Goal: Task Accomplishment & Management: Use online tool/utility

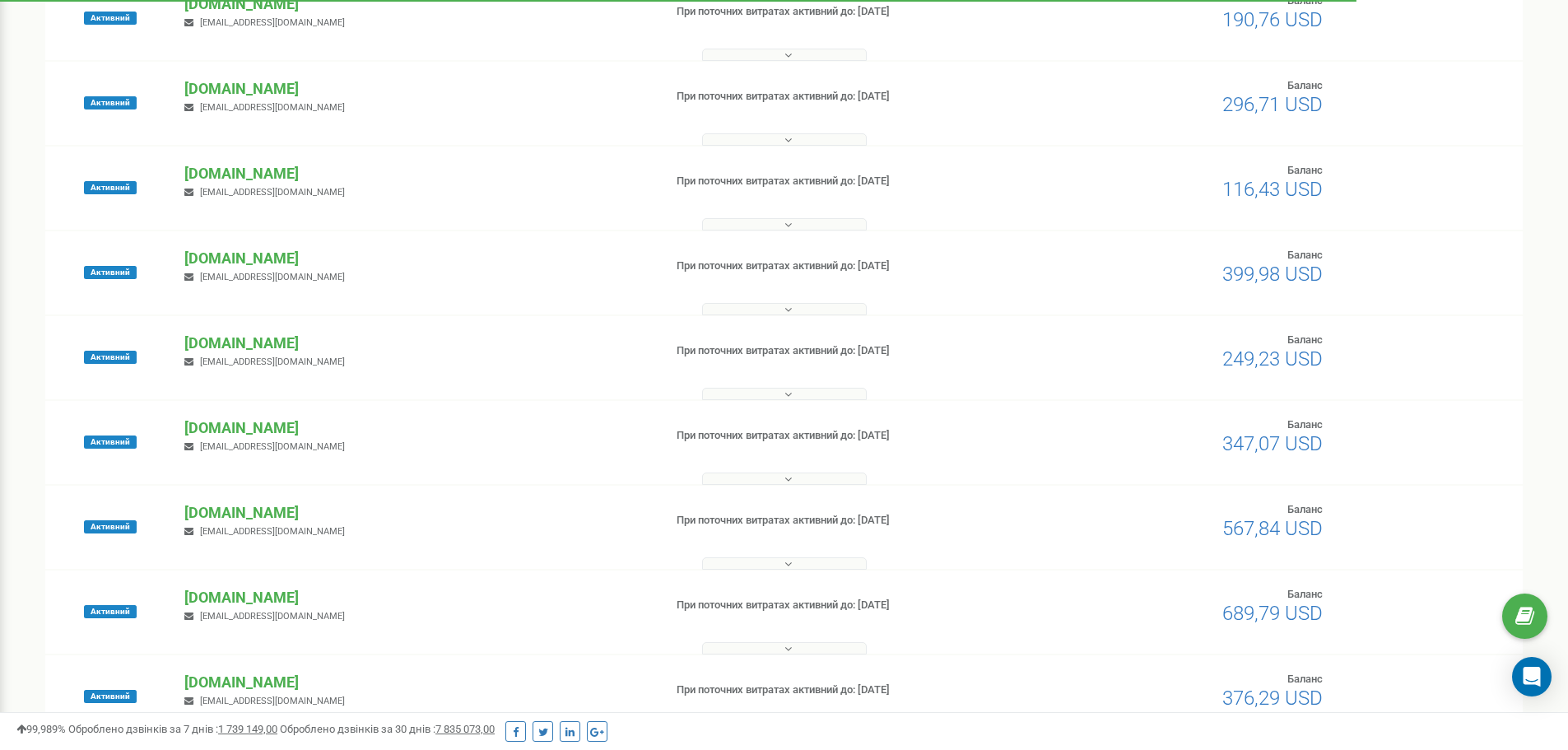
scroll to position [411, 0]
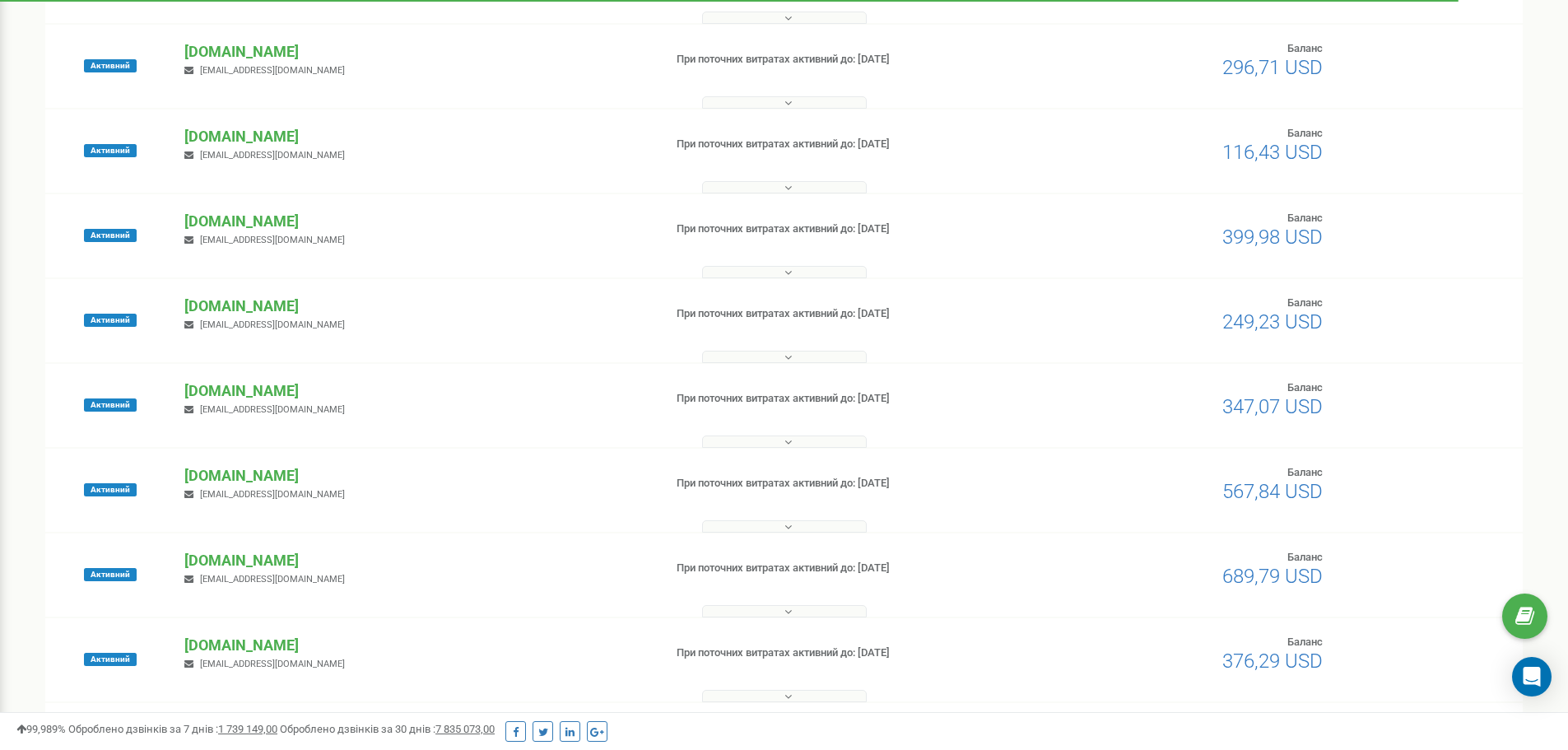
click at [221, 239] on span "[EMAIL_ADDRESS][DOMAIN_NAME]" at bounding box center [273, 240] width 145 height 10
click at [230, 216] on p "[DOMAIN_NAME]" at bounding box center [417, 221] width 465 height 22
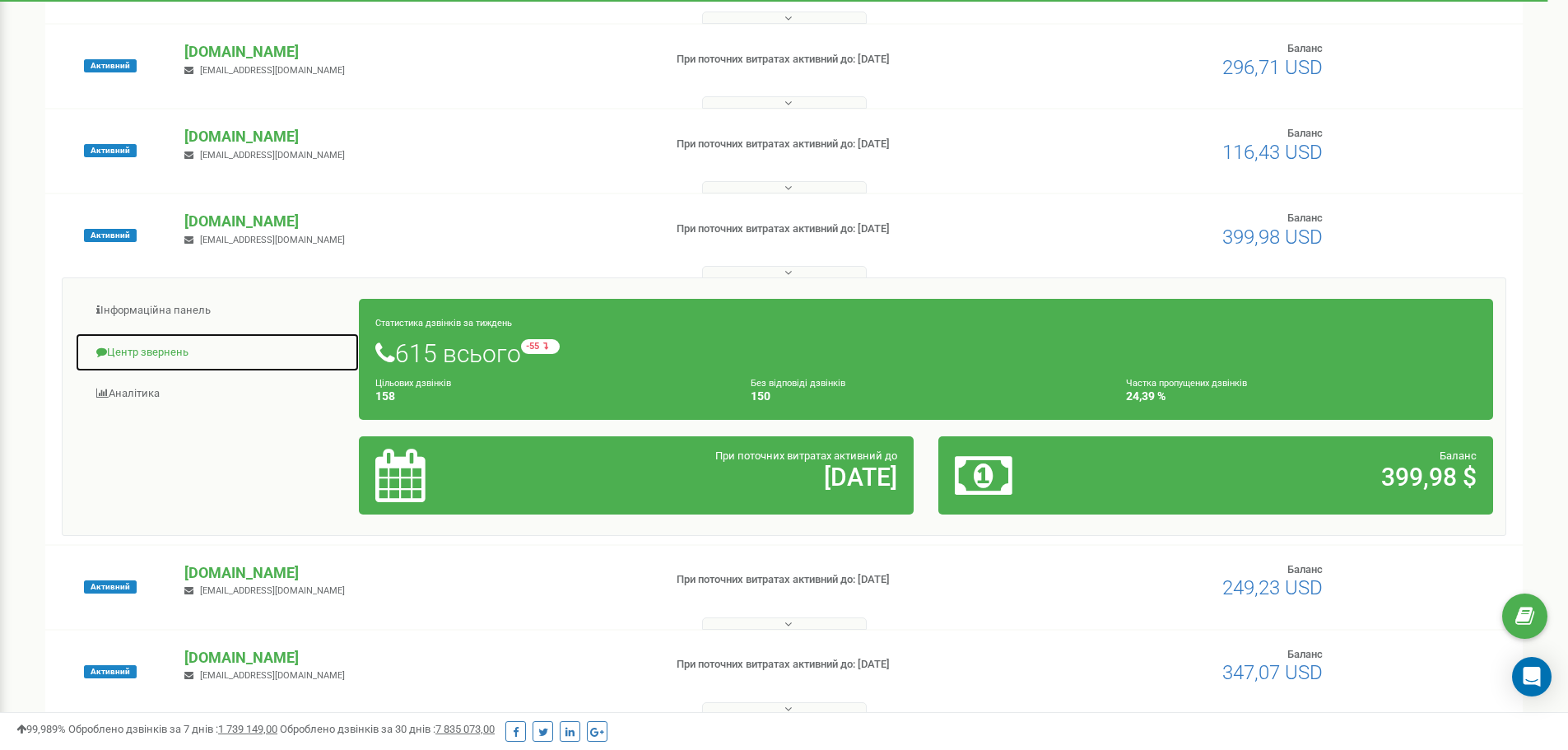
click at [152, 355] on link "Центр звернень" at bounding box center [217, 353] width 285 height 40
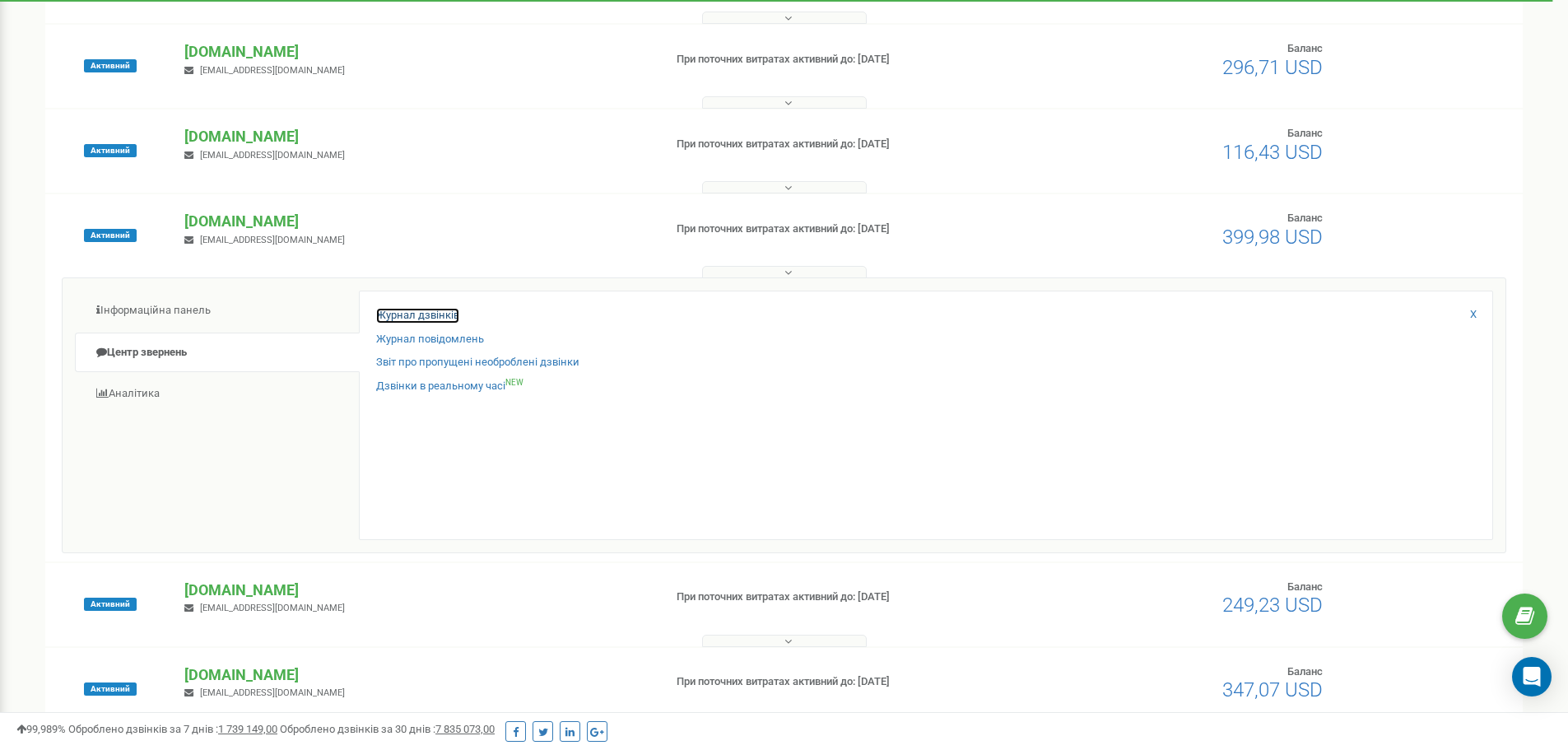
click at [435, 313] on link "Журнал дзвінків" at bounding box center [417, 315] width 83 height 16
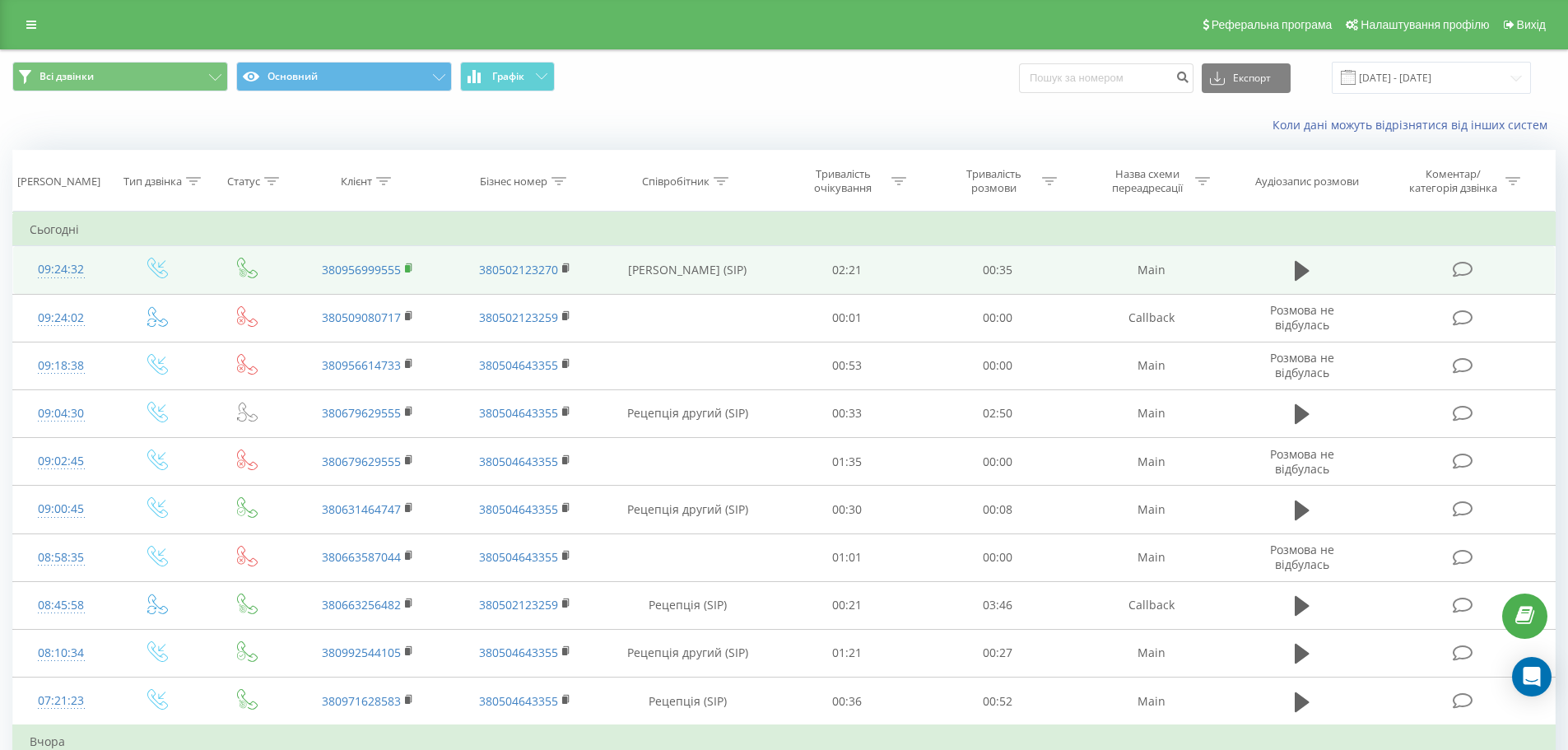
click at [407, 267] on rect at bounding box center [408, 268] width 5 height 8
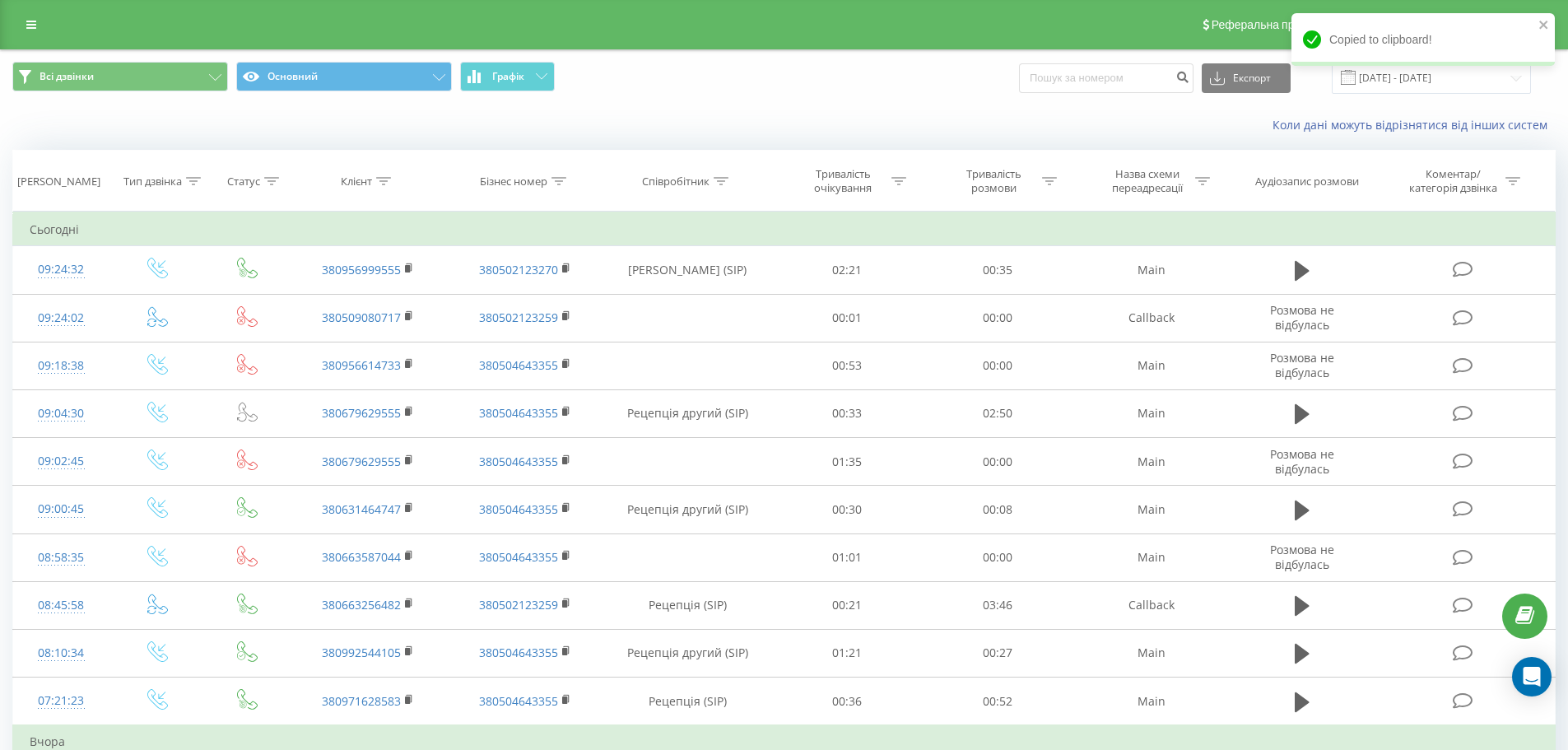
click at [606, 75] on span "Всі дзвінки Основний Графік" at bounding box center [392, 78] width 760 height 32
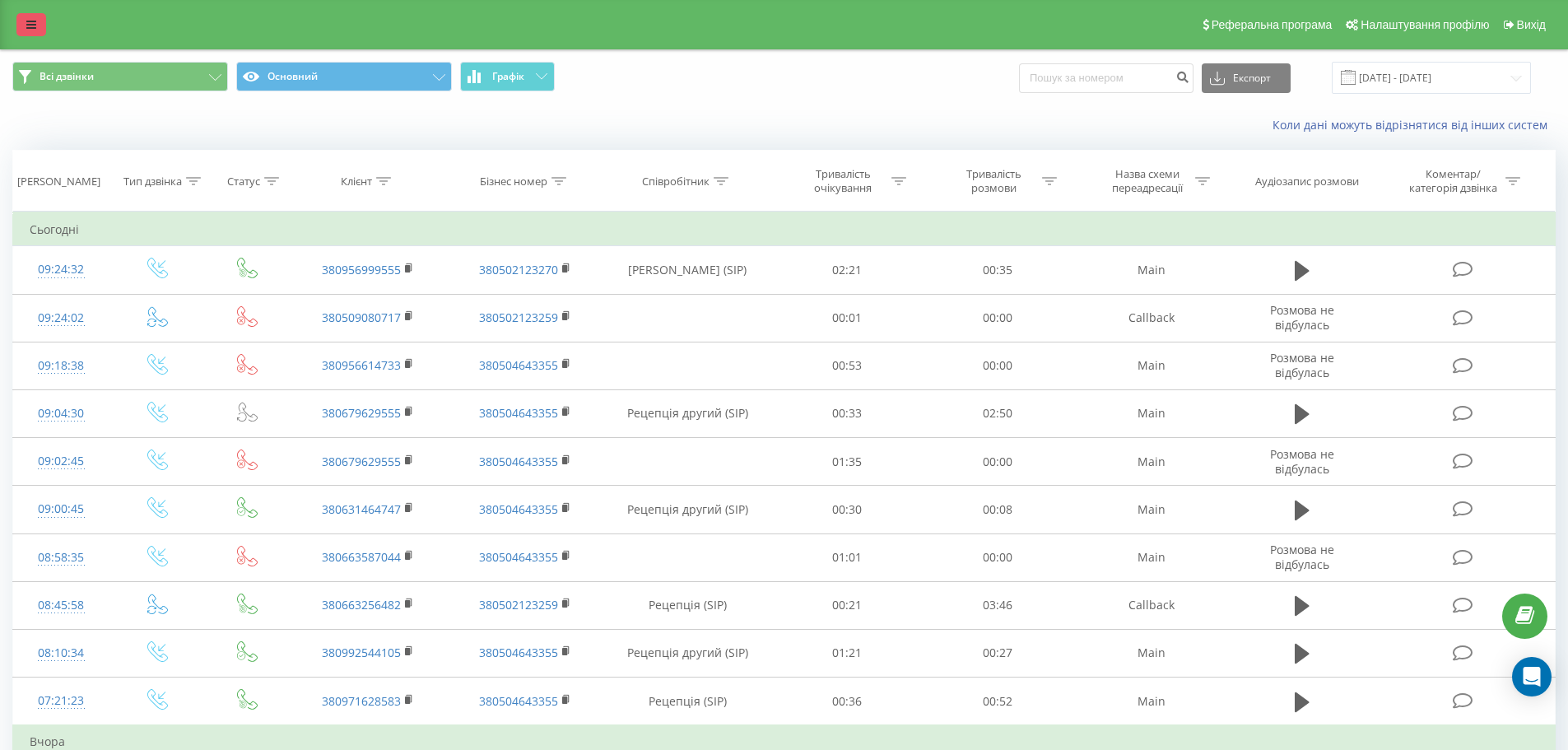
click at [18, 15] on link at bounding box center [31, 24] width 30 height 23
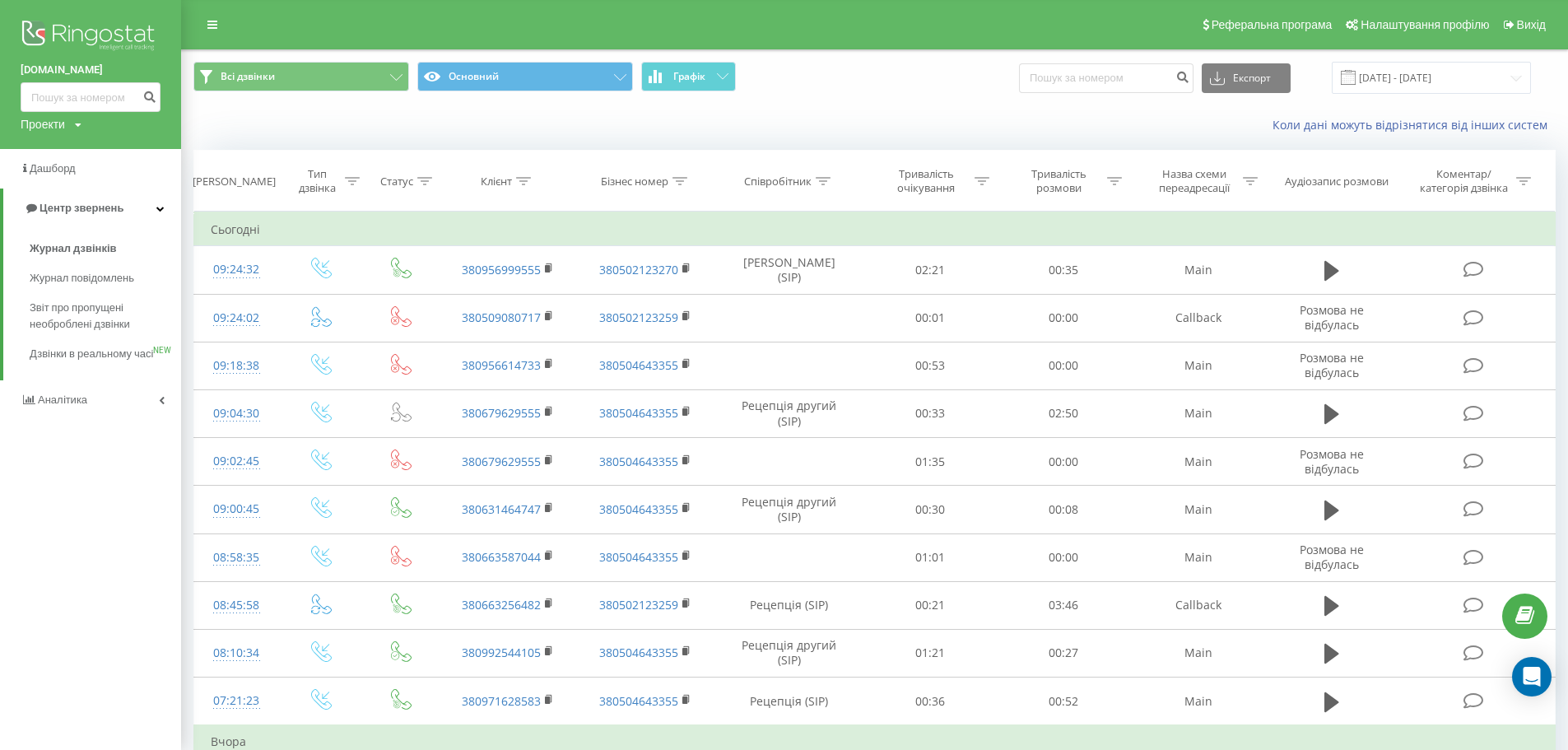
click at [122, 30] on img at bounding box center [91, 37] width 140 height 41
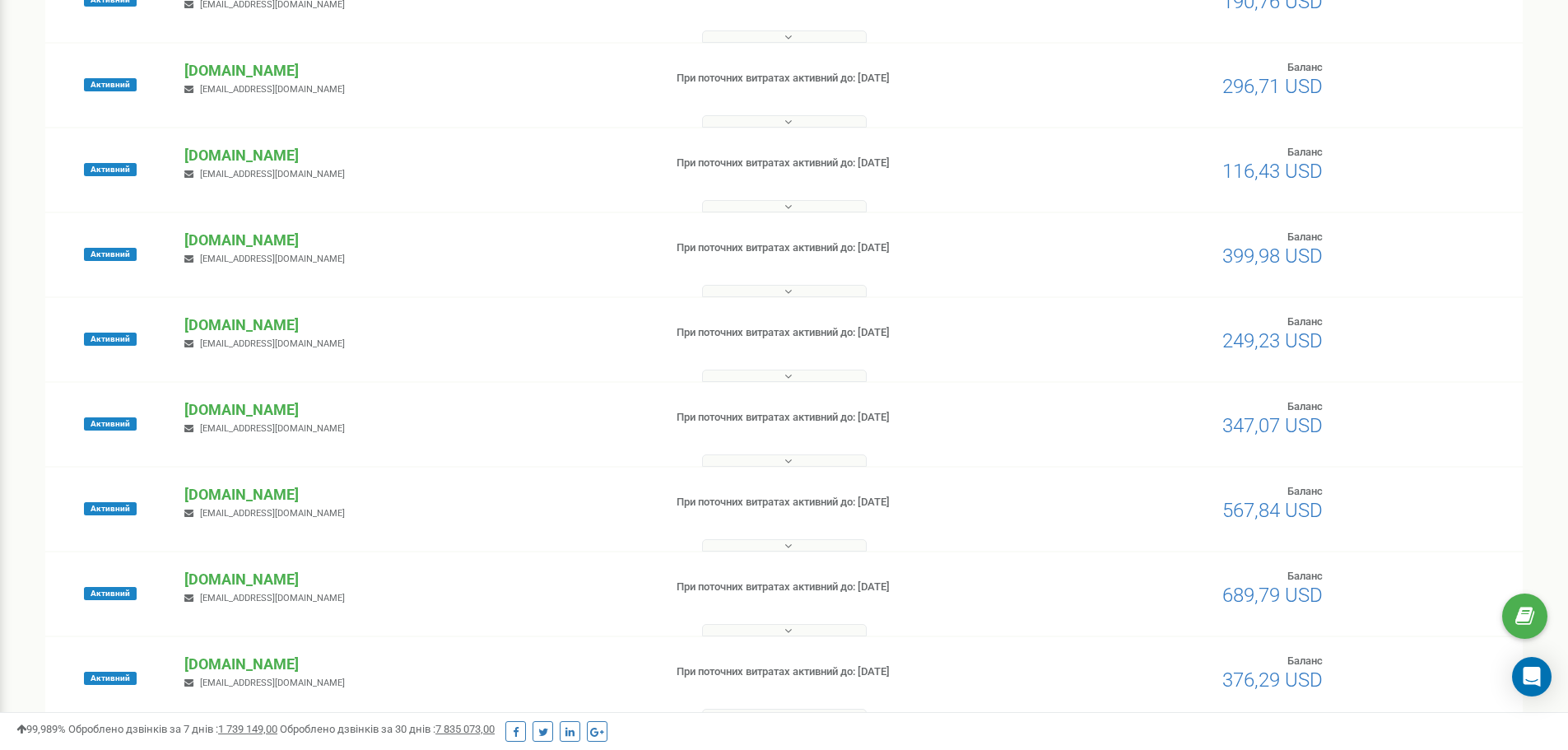
scroll to position [411, 0]
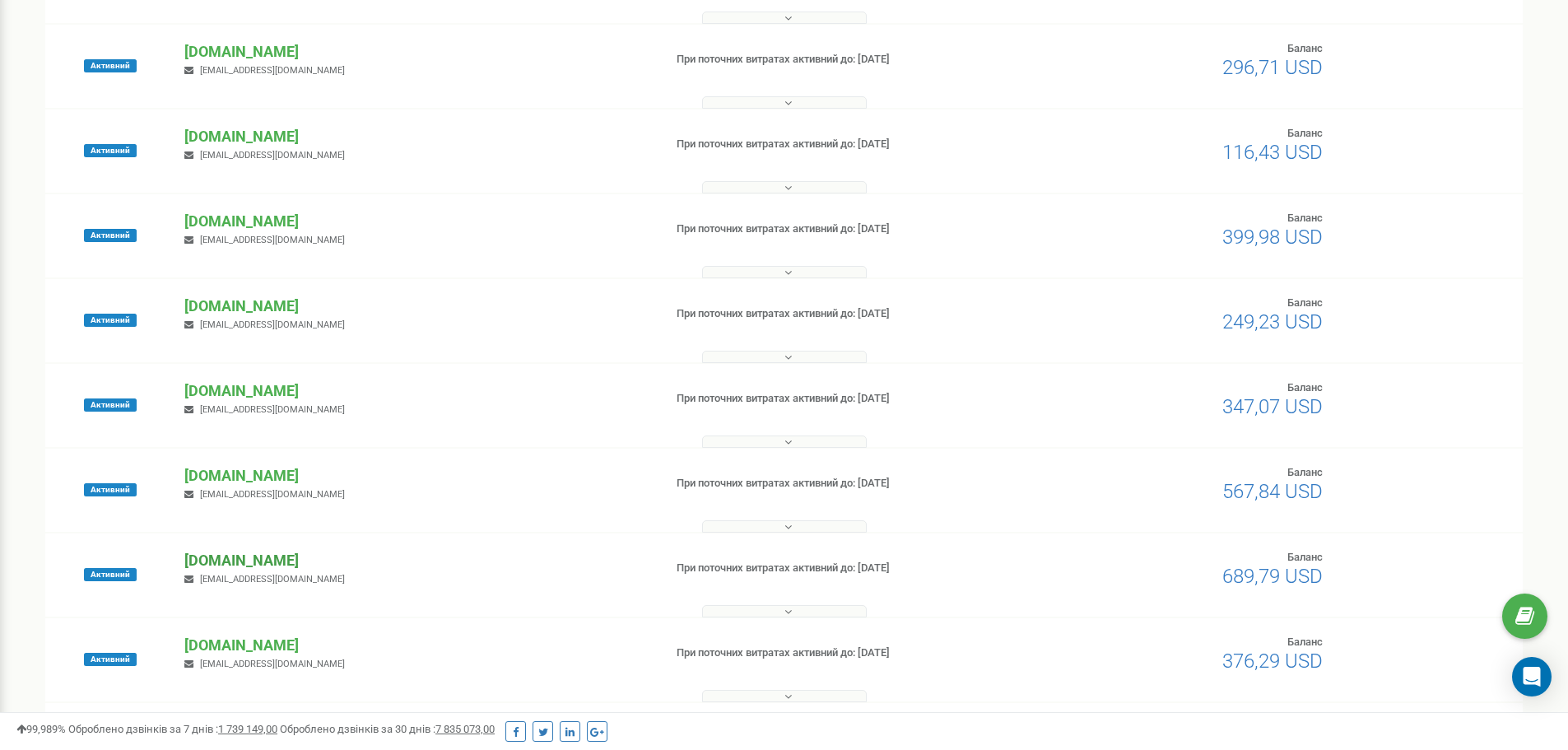
click at [224, 562] on p "[DOMAIN_NAME]" at bounding box center [417, 560] width 465 height 22
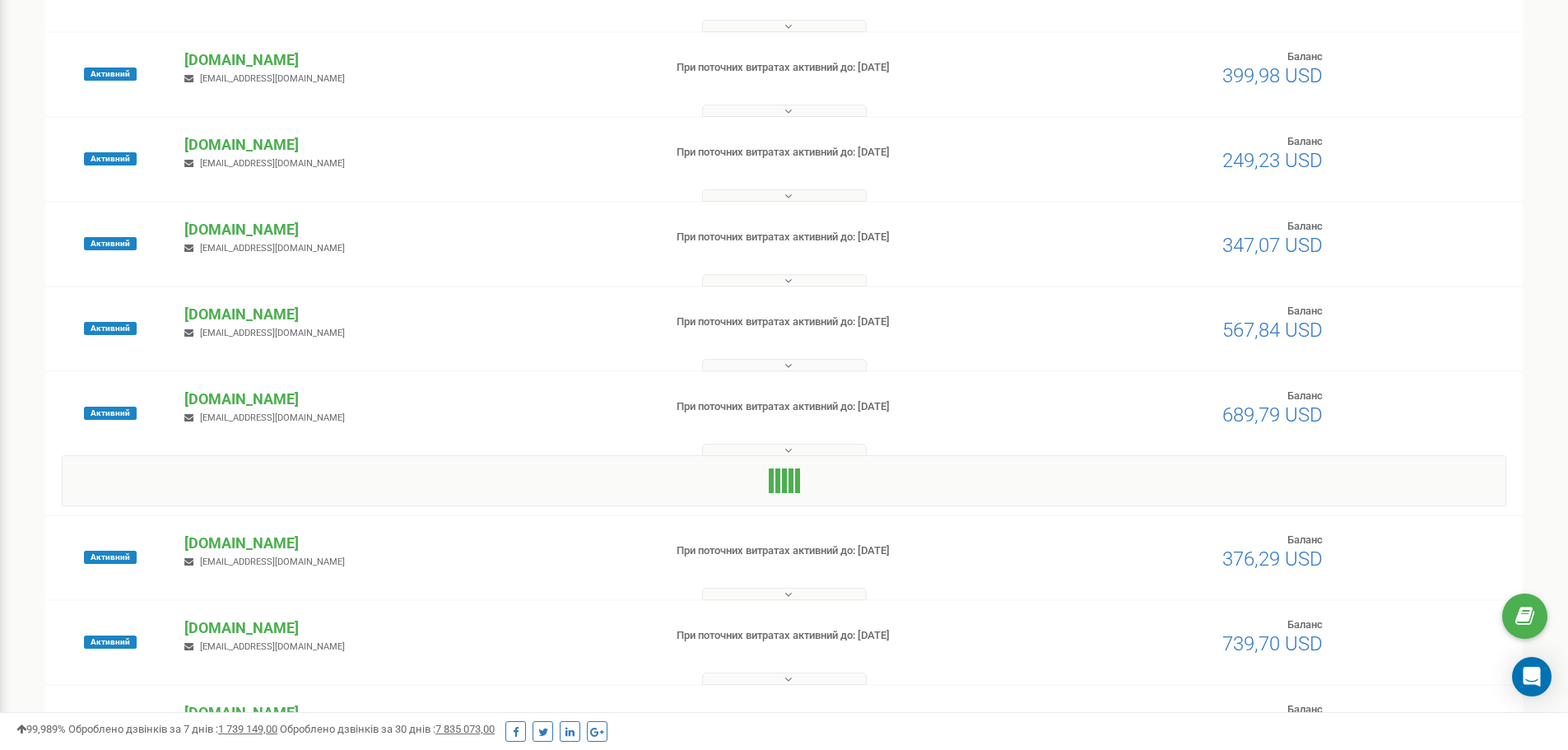
scroll to position [576, 0]
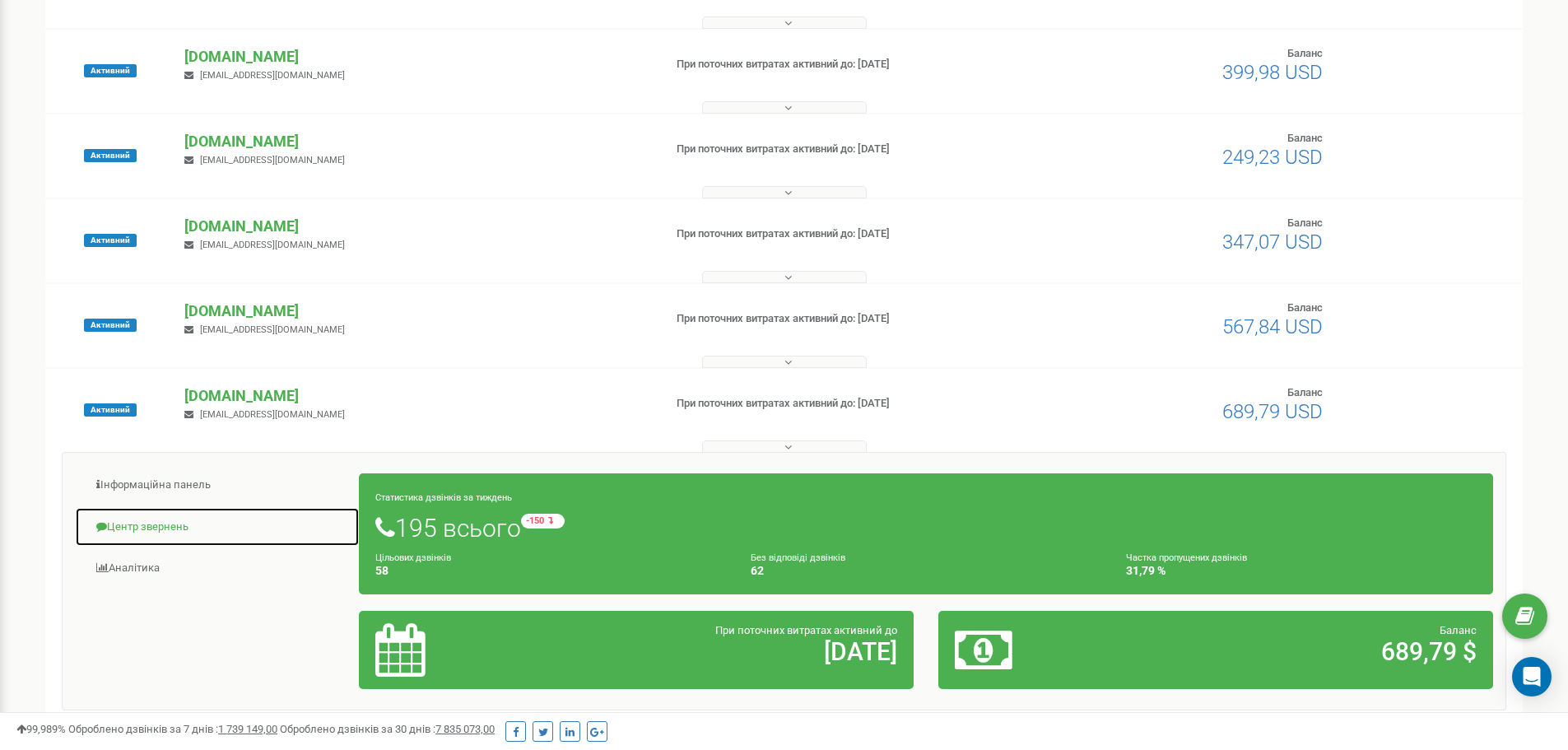
click at [142, 521] on link "Центр звернень" at bounding box center [217, 527] width 285 height 40
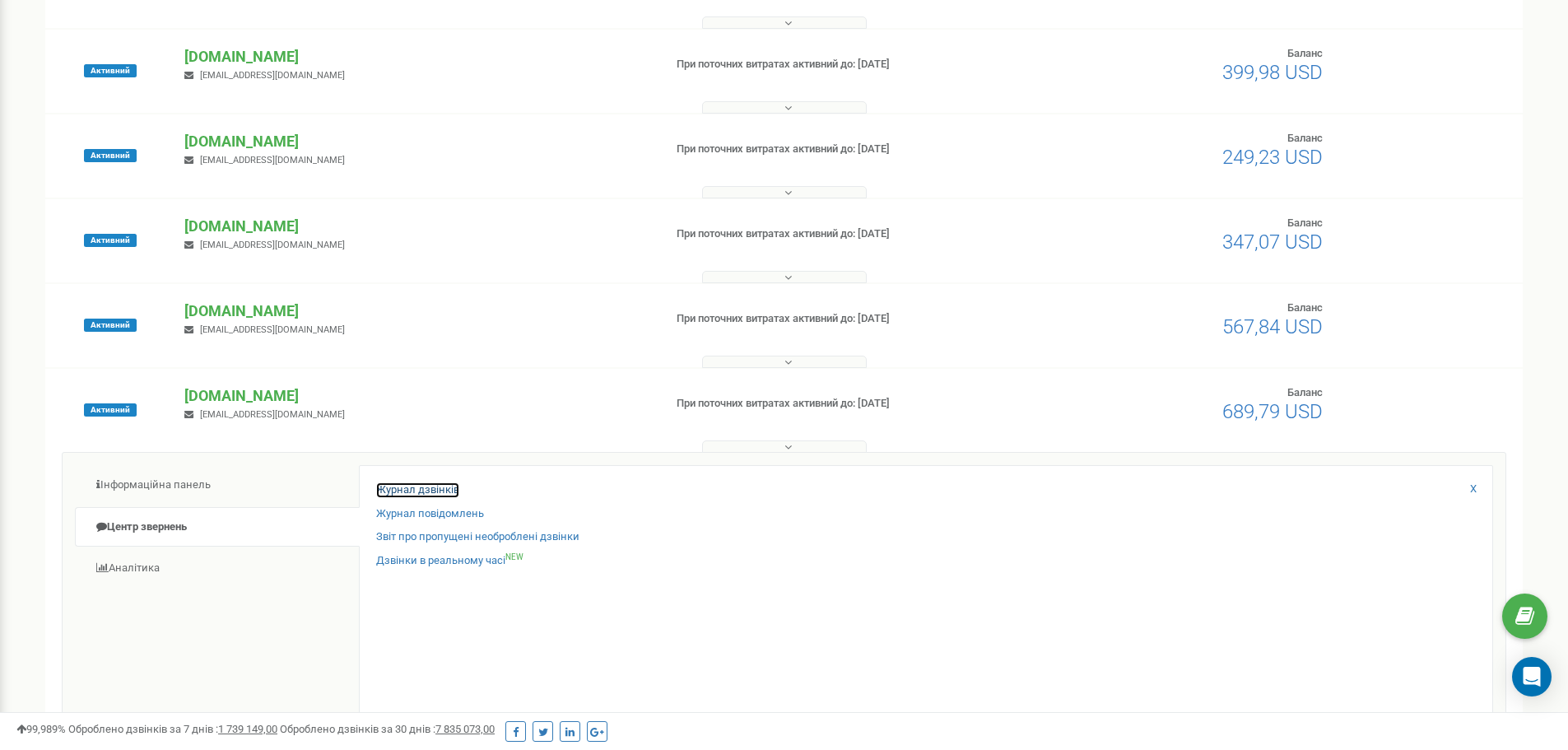
click at [419, 487] on link "Журнал дзвінків" at bounding box center [417, 490] width 83 height 16
